Goal: Task Accomplishment & Management: Manage account settings

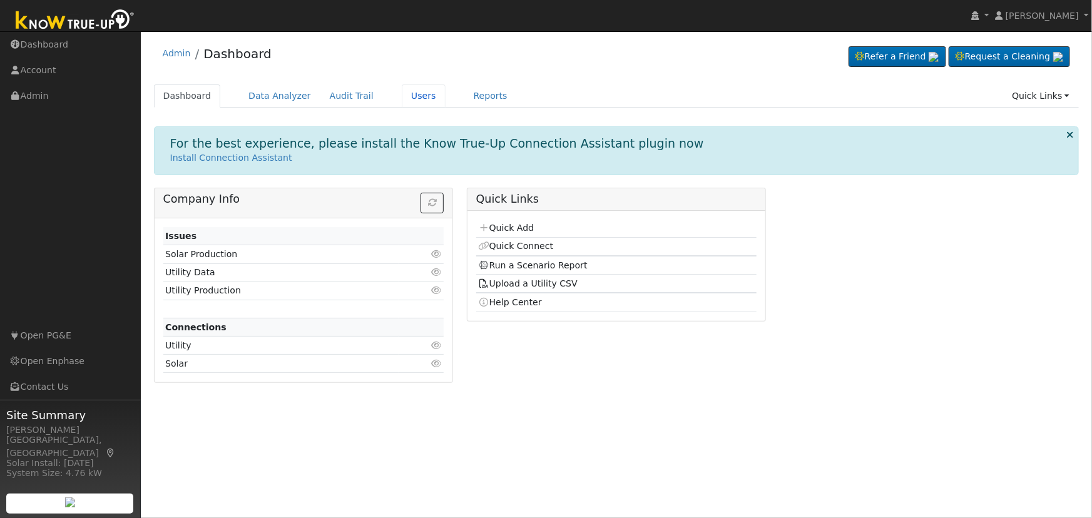
click at [402, 97] on link "Users" at bounding box center [424, 95] width 44 height 23
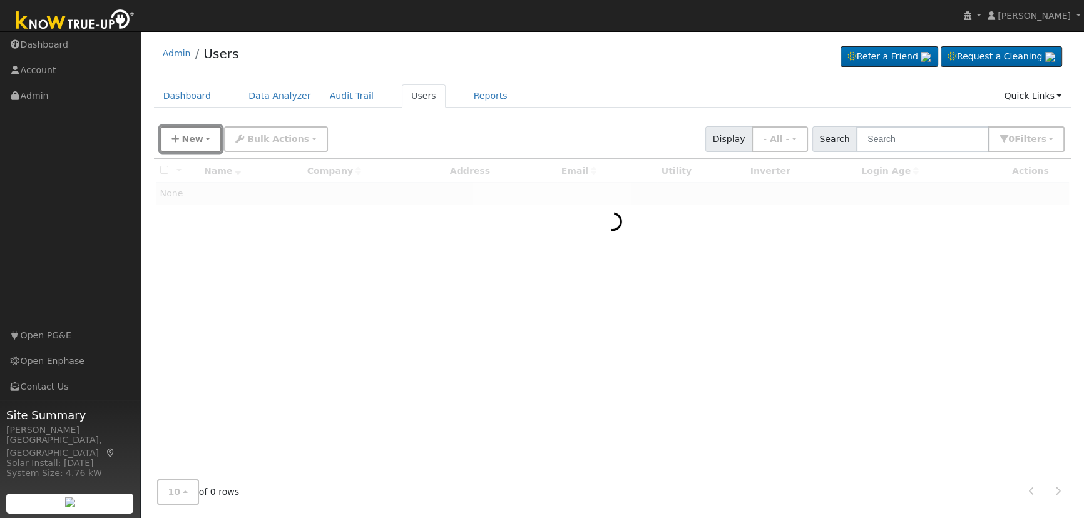
click at [181, 135] on span "New" at bounding box center [191, 139] width 21 height 10
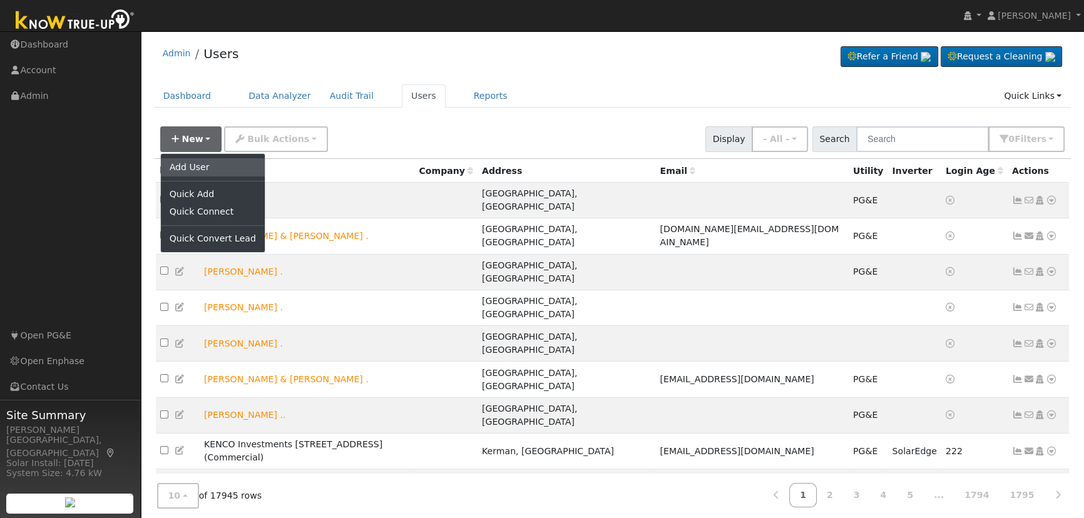
click at [188, 166] on link "Add User" at bounding box center [213, 167] width 104 height 18
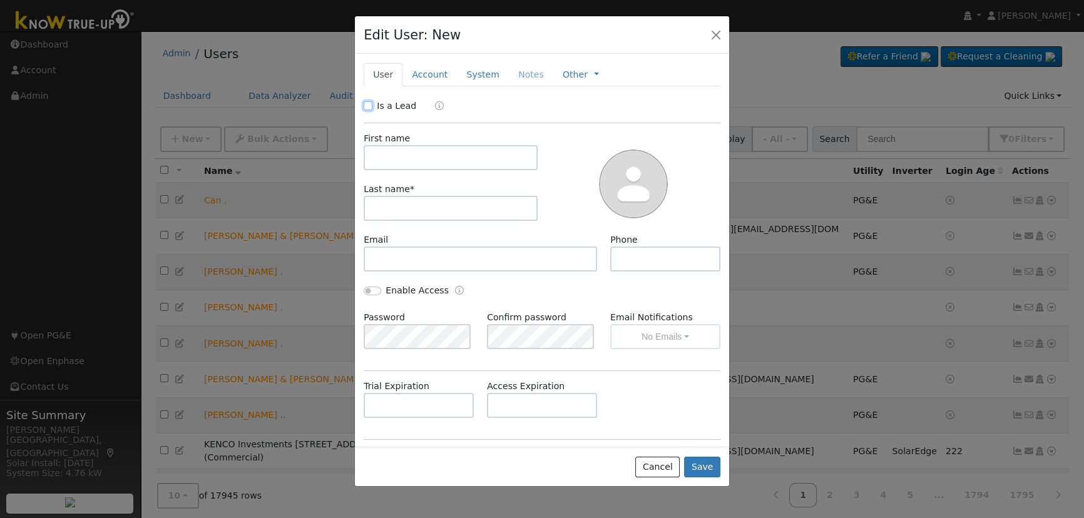
click at [368, 105] on input "Is a Lead" at bounding box center [368, 105] width 9 height 9
checkbox input "true"
click at [394, 163] on input "text" at bounding box center [451, 157] width 174 height 25
type input "[PERSON_NAME]"
click at [475, 209] on input "text" at bounding box center [451, 208] width 174 height 25
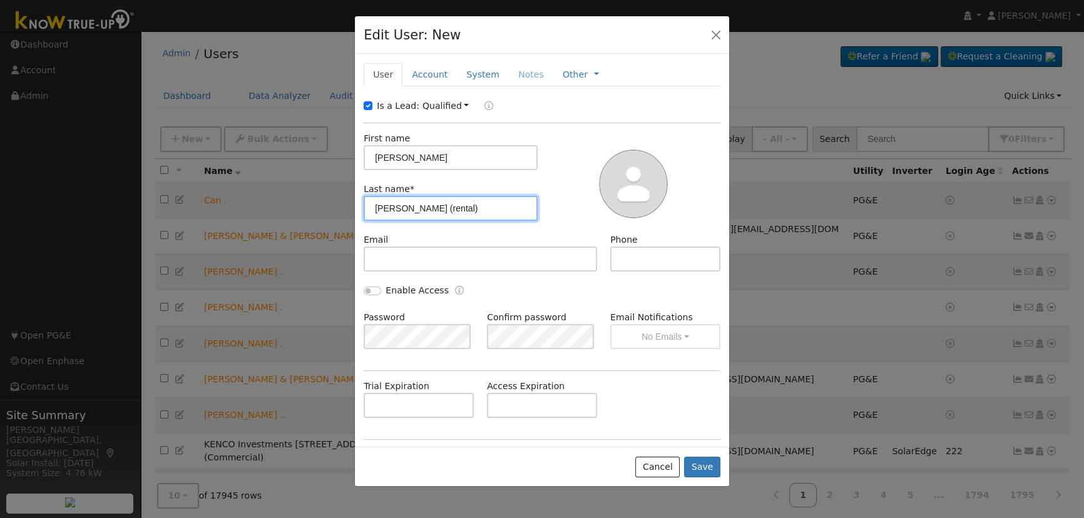
type input "[PERSON_NAME] (rental)"
drag, startPoint x: 707, startPoint y: 469, endPoint x: 564, endPoint y: 158, distance: 342.2
click at [655, 263] on div "Edit User: New Select an Ac... New Account Nickname Cancel Create Are you sure …" at bounding box center [541, 252] width 375 height 472
click at [717, 459] on button "Save" at bounding box center [702, 467] width 36 height 21
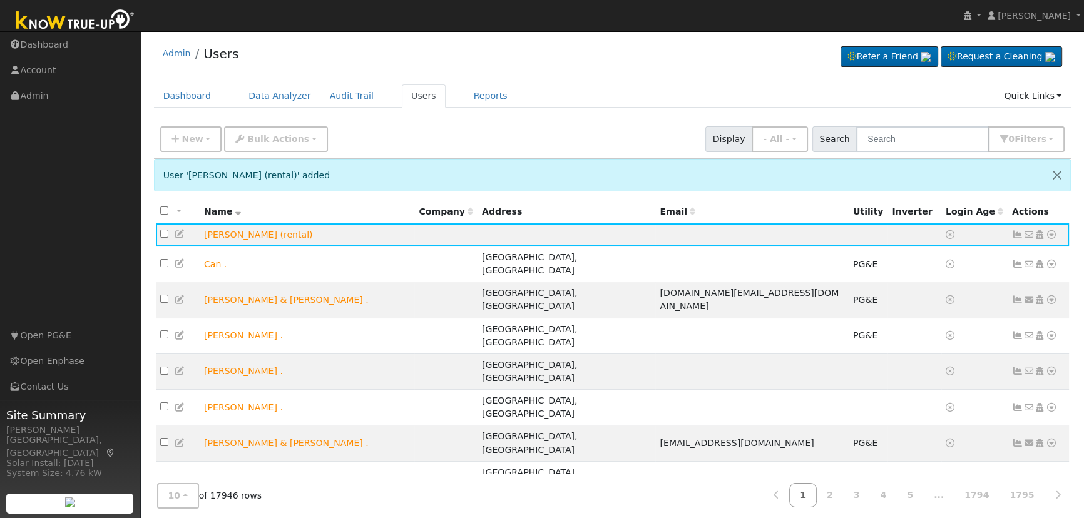
click at [1049, 235] on icon at bounding box center [1051, 234] width 11 height 9
click at [0, 0] on link "Scenario" at bounding box center [0, 0] width 0 height 0
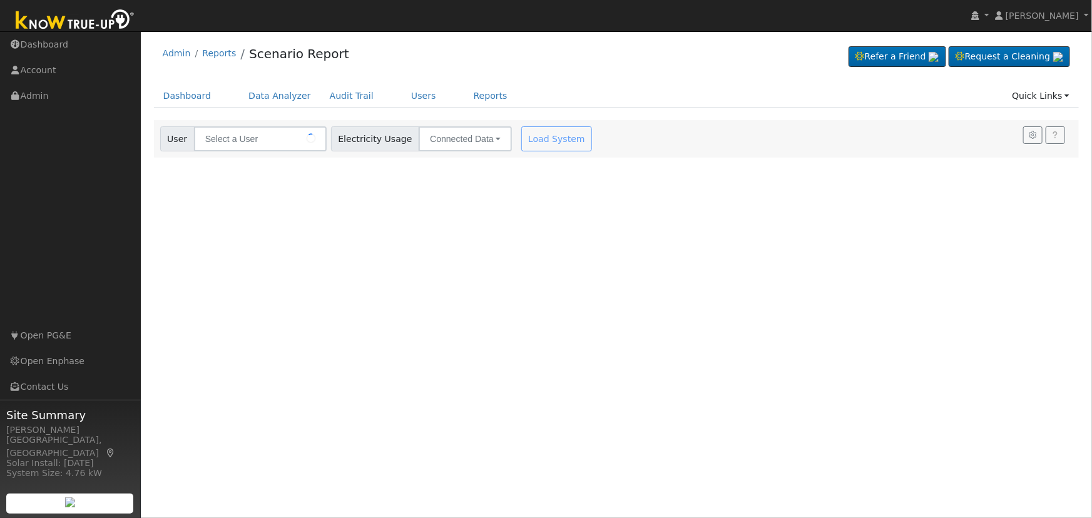
type input "Sasha Lupercio (rental)"
